Goal: Task Accomplishment & Management: Manage account settings

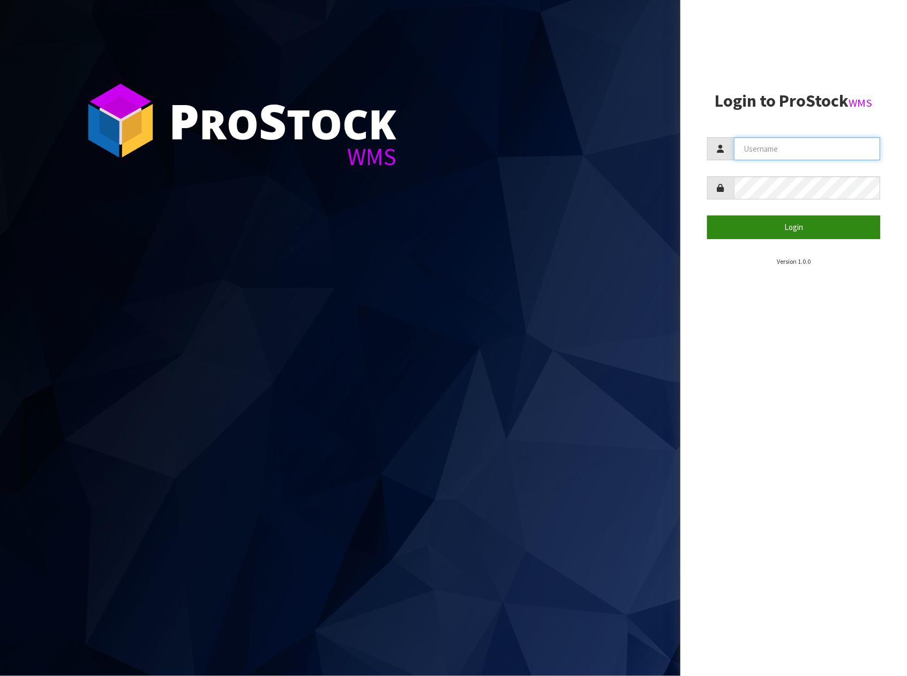
type input "STOREMASTA"
click at [805, 234] on button "Login" at bounding box center [793, 226] width 173 height 23
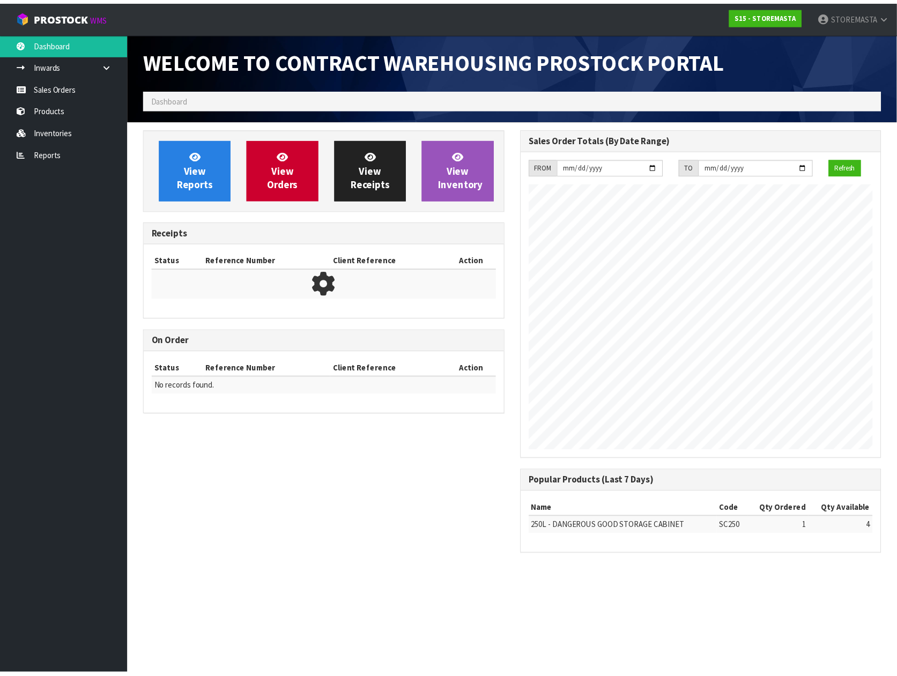
scroll to position [439, 382]
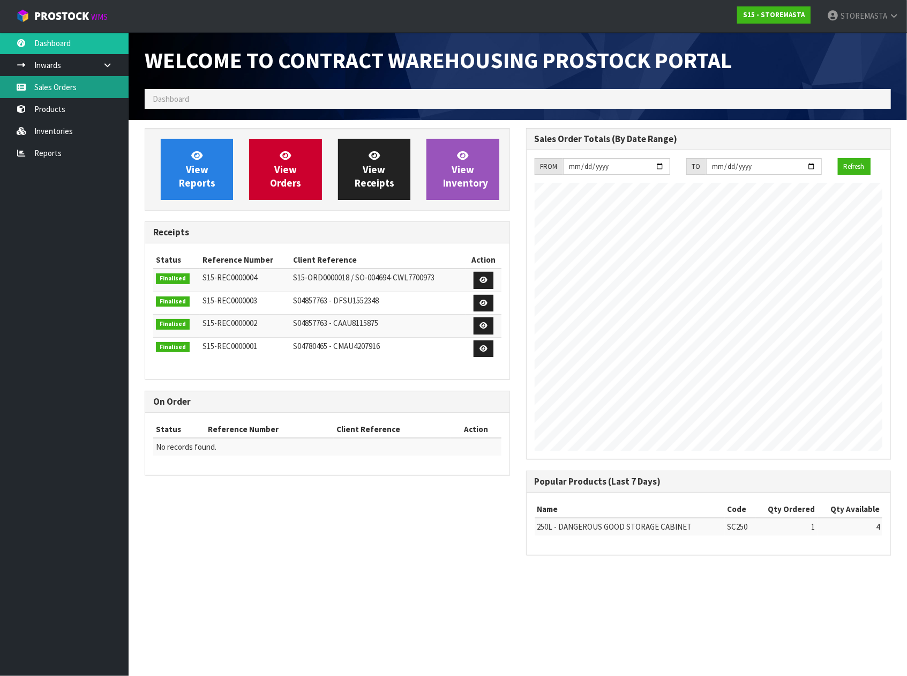
click at [65, 88] on link "Sales Orders" at bounding box center [64, 87] width 129 height 22
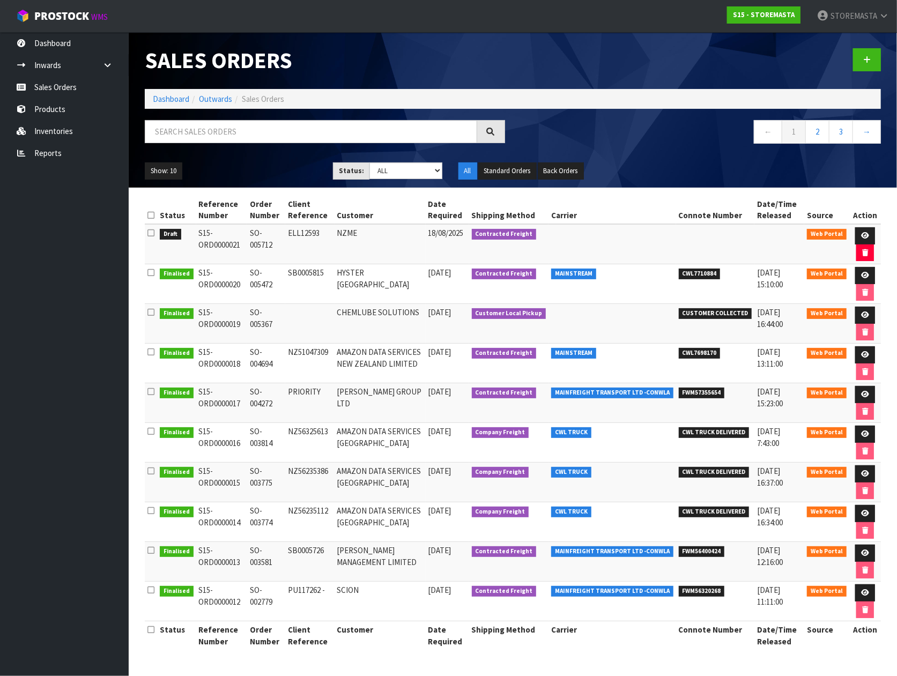
click at [215, 234] on td "S15-ORD0000021" at bounding box center [221, 244] width 51 height 40
click at [469, 234] on td "18/08/2025" at bounding box center [447, 244] width 43 height 40
click at [864, 232] on icon at bounding box center [865, 235] width 8 height 7
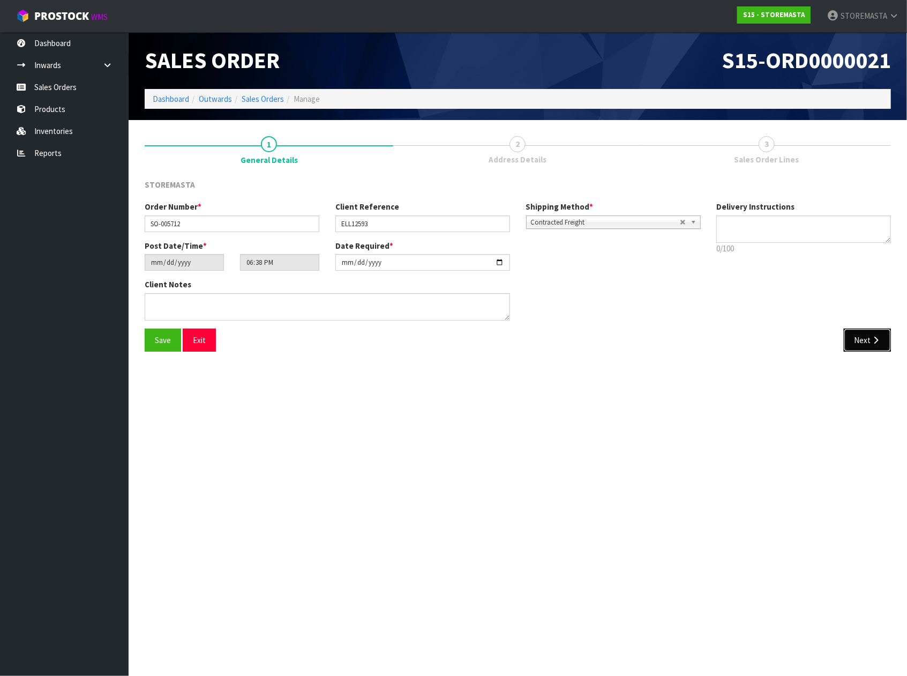
click at [865, 342] on button "Next" at bounding box center [867, 340] width 47 height 23
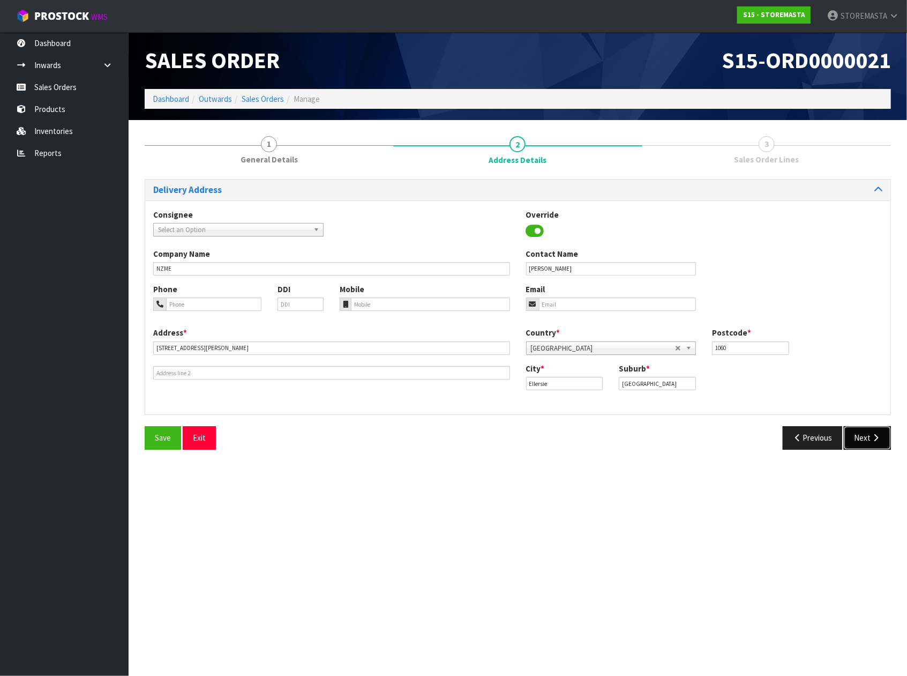
click at [867, 441] on button "Next" at bounding box center [867, 437] width 47 height 23
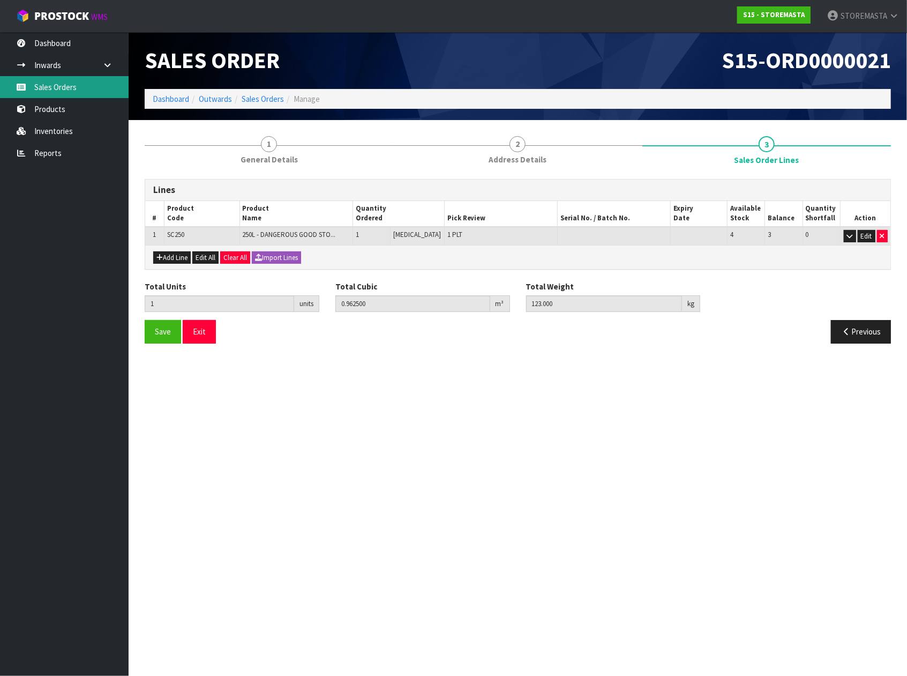
click at [65, 84] on link "Sales Orders" at bounding box center [64, 87] width 129 height 22
